Goal: Transaction & Acquisition: Obtain resource

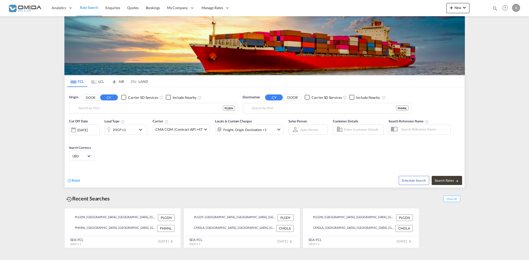
type input "Gdansk, PLGDN"
type input "[GEOGRAPHIC_DATA], PHMNL"
click at [155, 106] on input "Gdansk, PLGDN" at bounding box center [156, 108] width 157 height 8
click at [444, 177] on button "Search Rates" at bounding box center [447, 180] width 30 height 9
type input "PLGDN to PHMNL / [DATE]"
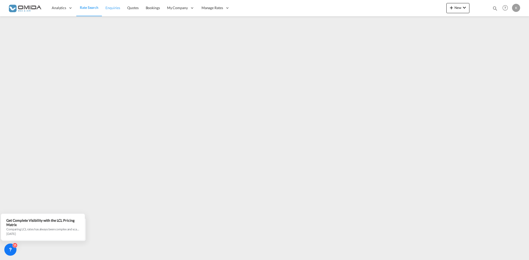
click at [115, 7] on span "Enquiries" at bounding box center [112, 8] width 15 height 4
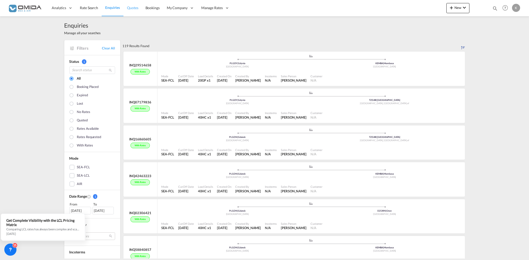
click at [135, 9] on span "Quotes" at bounding box center [132, 8] width 11 height 4
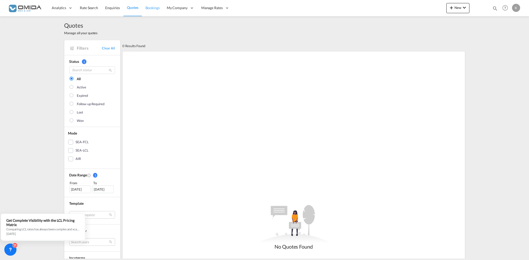
click at [153, 9] on span "Bookings" at bounding box center [153, 8] width 14 height 4
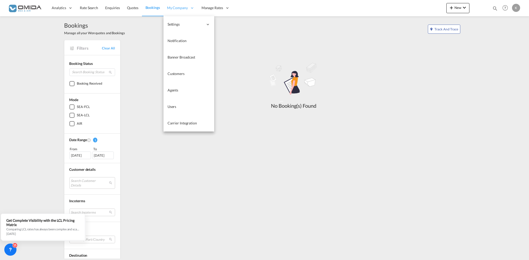
click at [183, 7] on span "My Company" at bounding box center [177, 7] width 21 height 5
click at [178, 123] on span "Carrier Integration" at bounding box center [182, 123] width 29 height 4
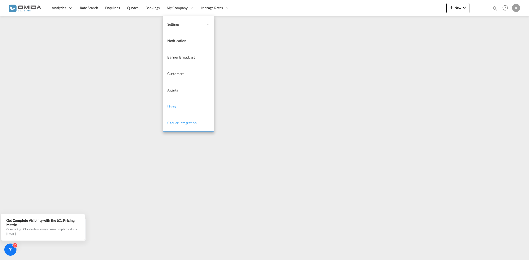
click at [168, 106] on span "Users" at bounding box center [171, 106] width 9 height 4
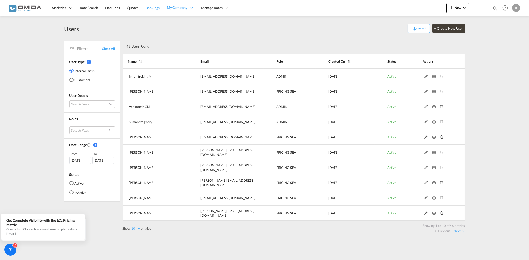
click at [146, 7] on span "Bookings" at bounding box center [153, 8] width 14 height 4
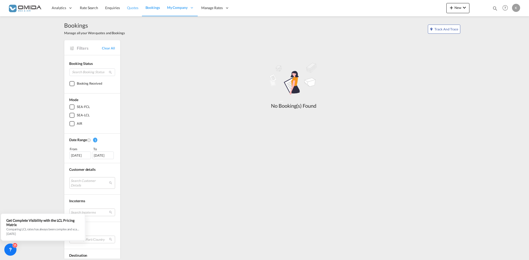
click at [131, 9] on span "Quotes" at bounding box center [132, 8] width 11 height 4
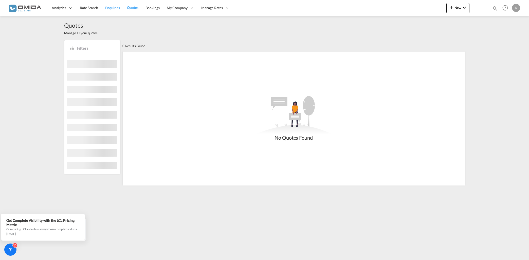
click at [111, 10] on span "Enquiries" at bounding box center [112, 7] width 15 height 5
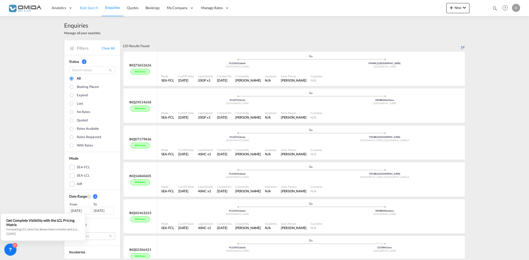
click at [87, 9] on span "Rate Search" at bounding box center [89, 8] width 18 height 4
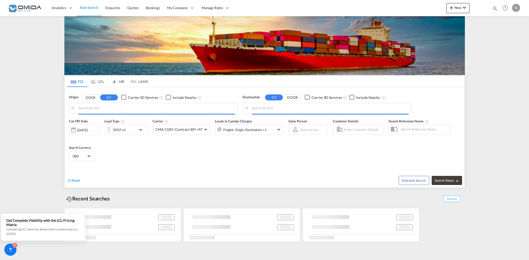
type input "Gdansk, PLGDN"
type input "[GEOGRAPHIC_DATA], PHMNL"
